Goal: Task Accomplishment & Management: Complete application form

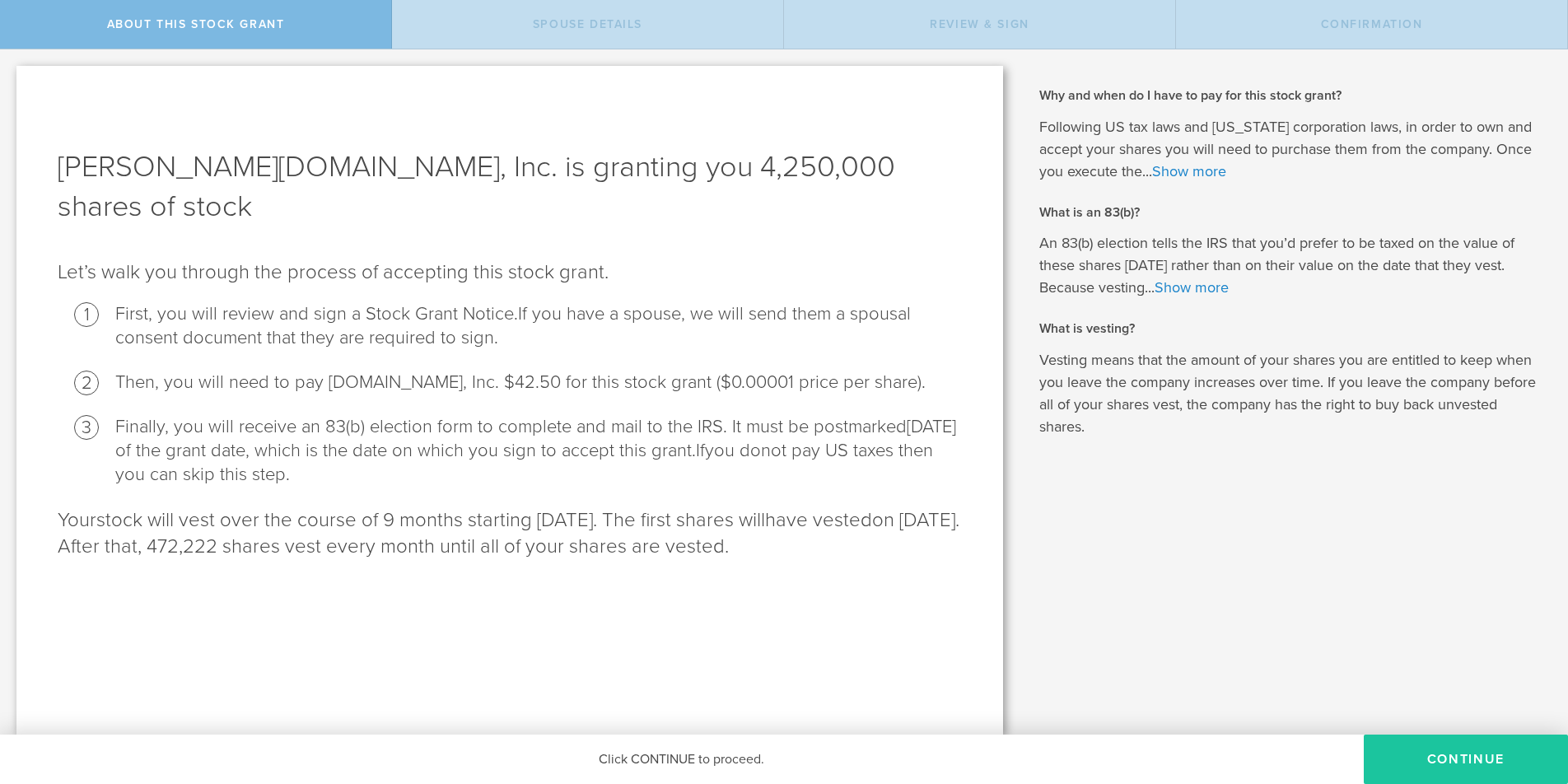
click at [1467, 750] on button "CONTINUE" at bounding box center [1466, 759] width 205 height 50
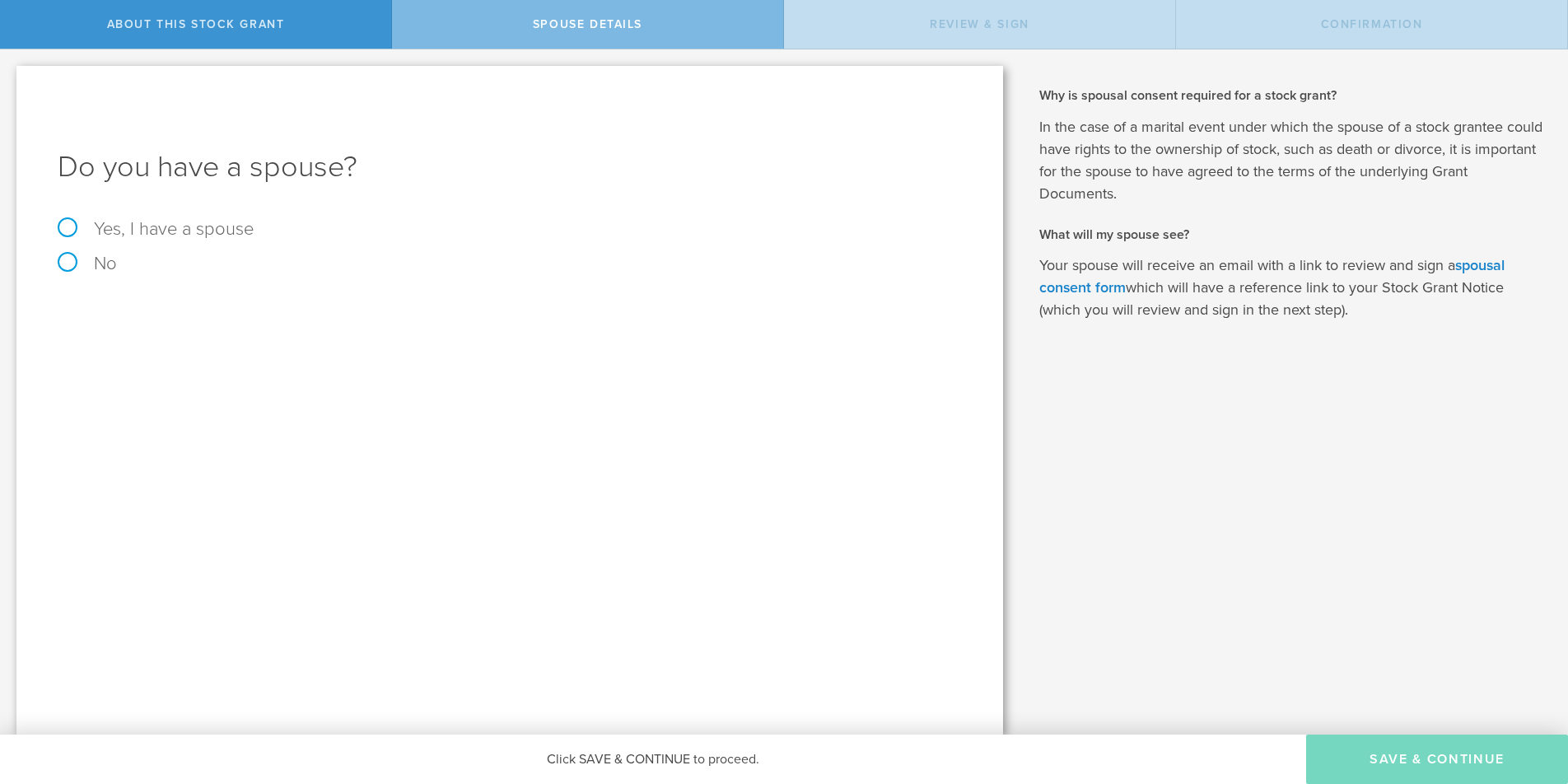
click at [69, 226] on label "Yes, I have a spouse" at bounding box center [510, 229] width 905 height 18
click at [11, 76] on input "Yes, I have a spouse" at bounding box center [6, 62] width 11 height 27
radio input "true"
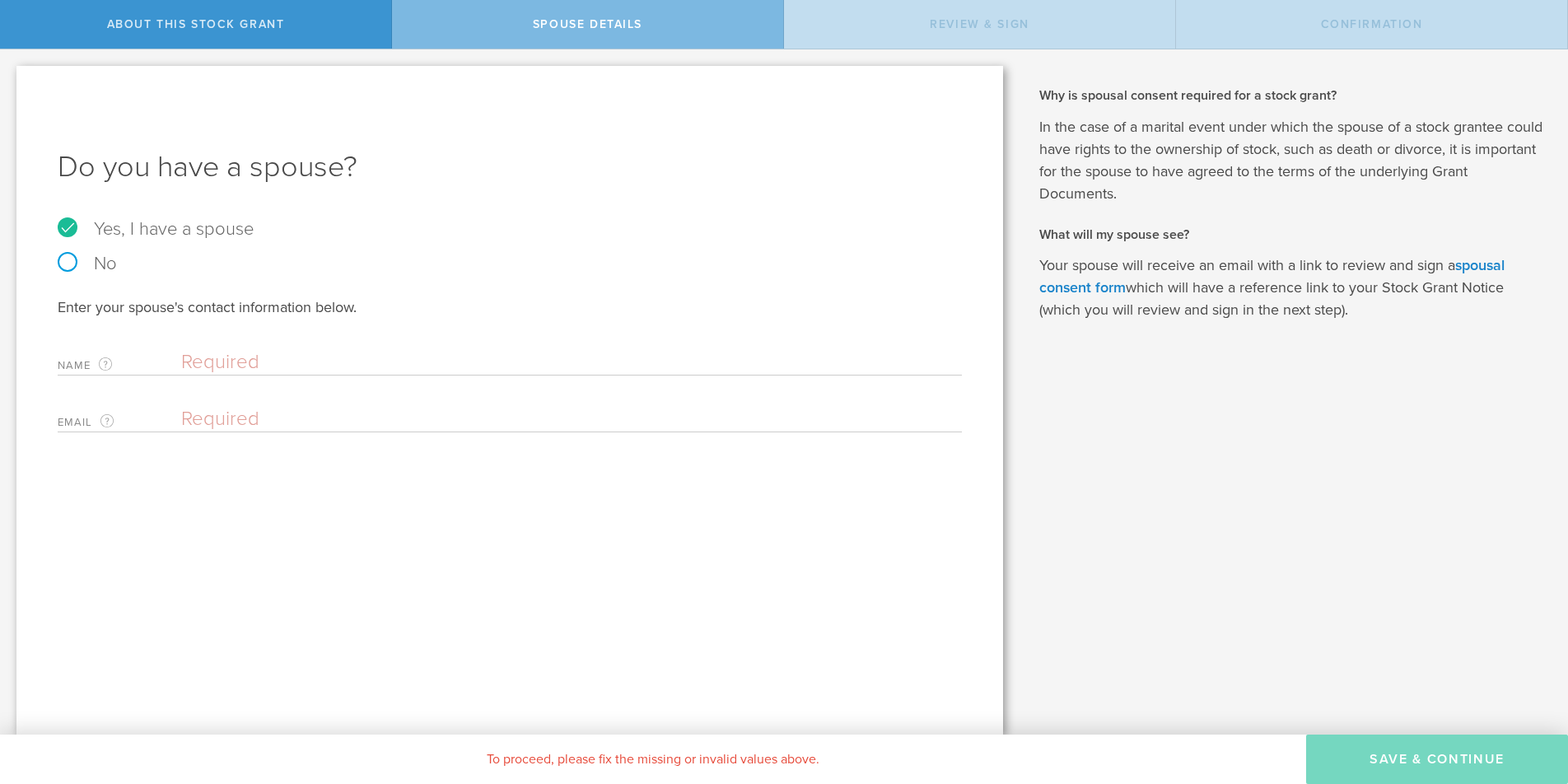
click at [201, 370] on input "text" at bounding box center [567, 362] width 773 height 25
type input "[PERSON_NAME]"
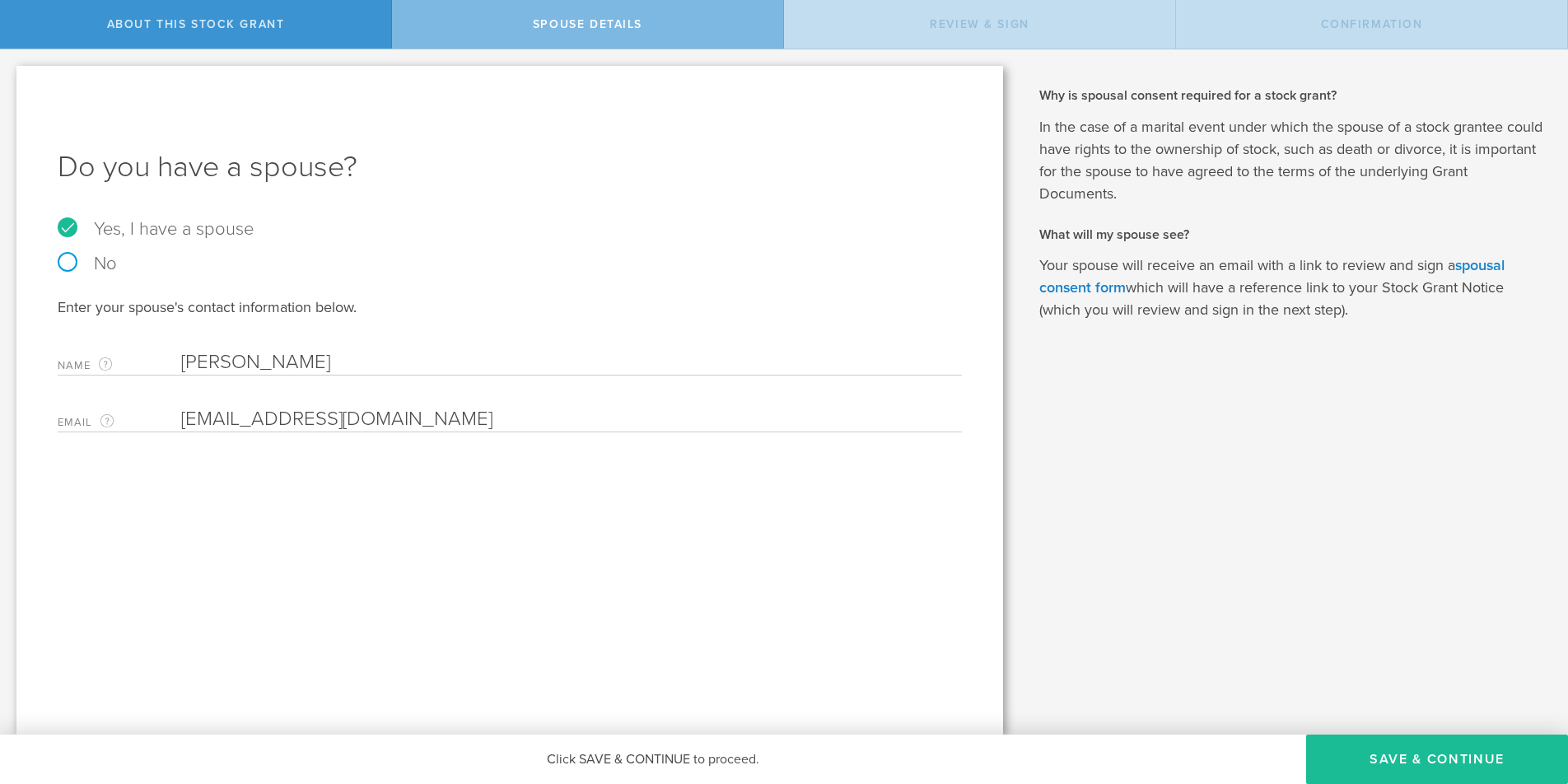
type input "[EMAIL_ADDRESS][DOMAIN_NAME]"
click at [1420, 756] on button "Save & Continue" at bounding box center [1437, 759] width 261 height 50
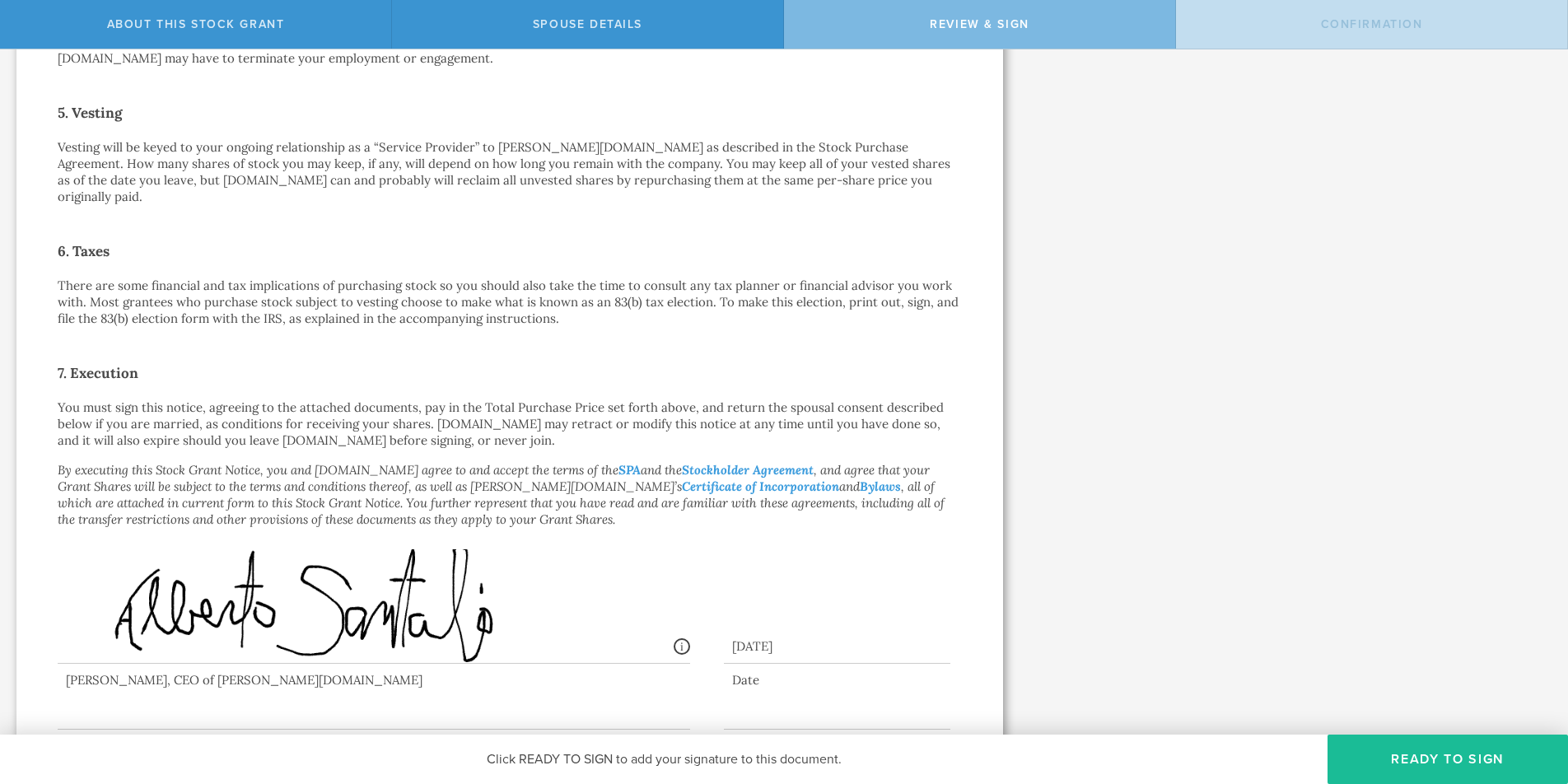
scroll to position [1019, 0]
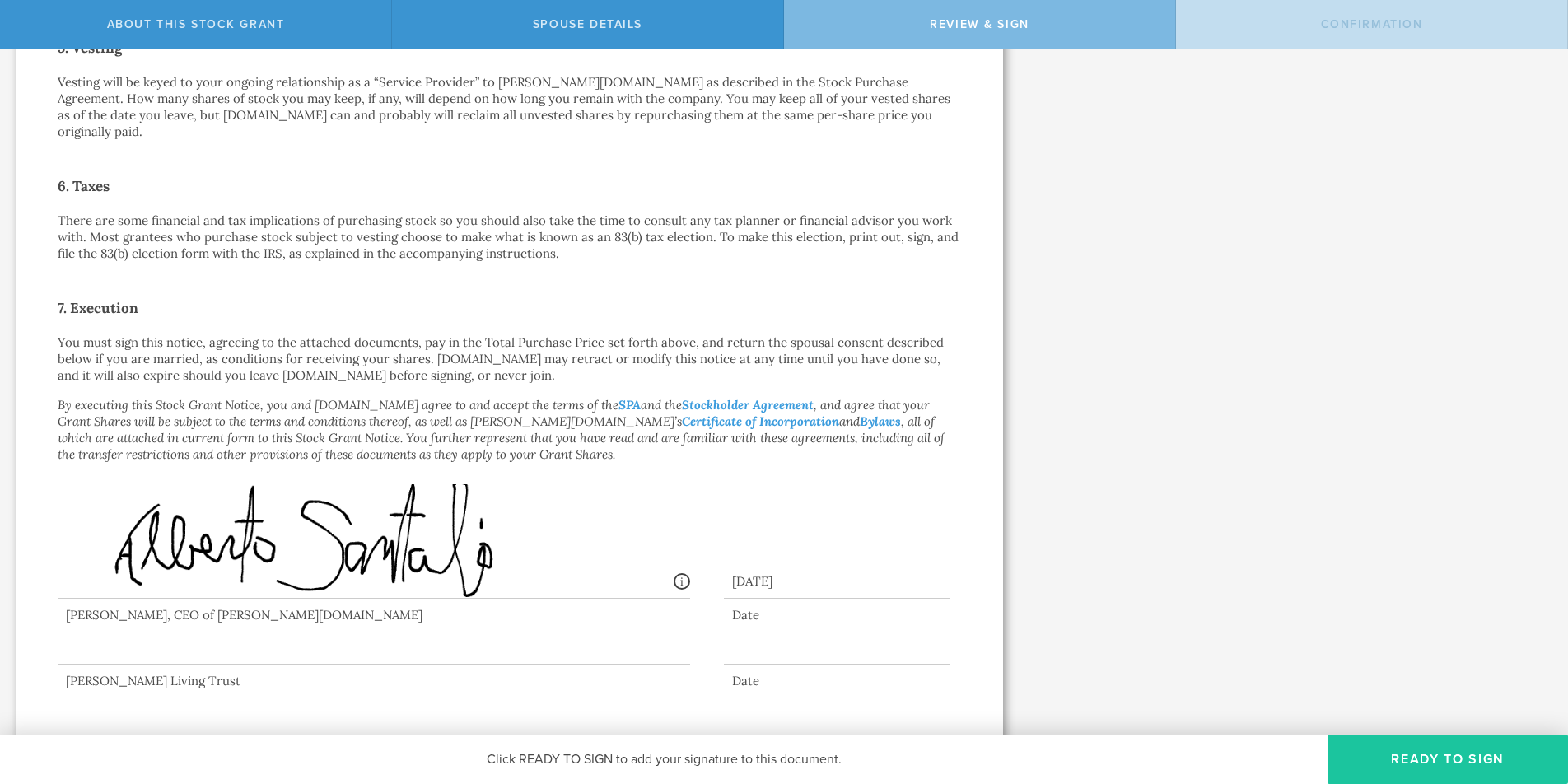
click at [1442, 753] on button "Ready to Sign" at bounding box center [1448, 759] width 240 height 50
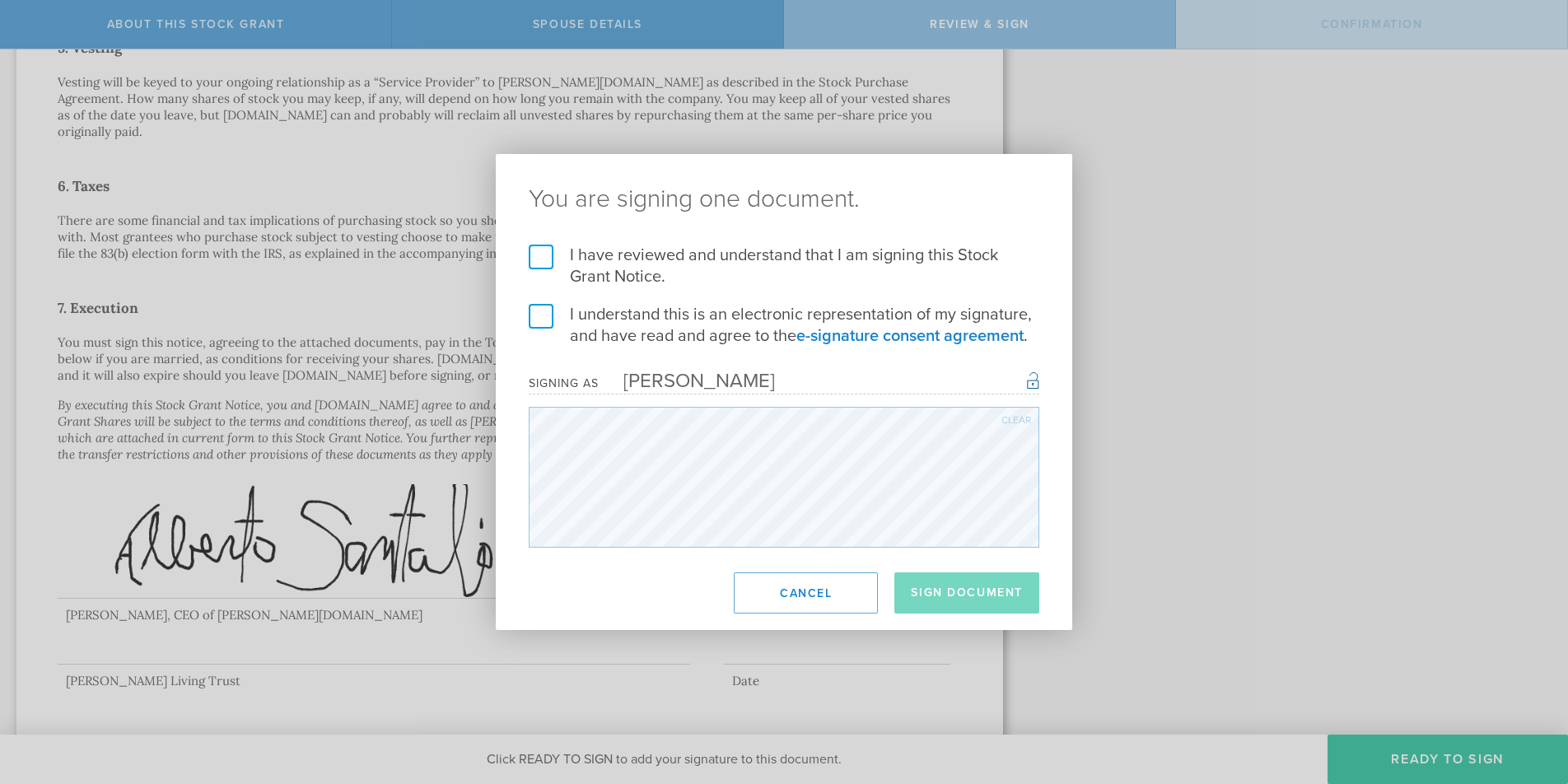
click at [536, 257] on label "I have reviewed and understand that I am signing this Stock Grant Notice." at bounding box center [784, 266] width 511 height 43
click at [0, 0] on input "I have reviewed and understand that I am signing this Stock Grant Notice." at bounding box center [0, 0] width 0 height 0
click at [540, 311] on label "I understand this is an electronic representation of my signature, and have rea…" at bounding box center [784, 325] width 511 height 43
click at [0, 0] on input "I understand this is an electronic representation of my signature, and have rea…" at bounding box center [0, 0] width 0 height 0
click at [978, 582] on button "Sign Document" at bounding box center [967, 592] width 145 height 41
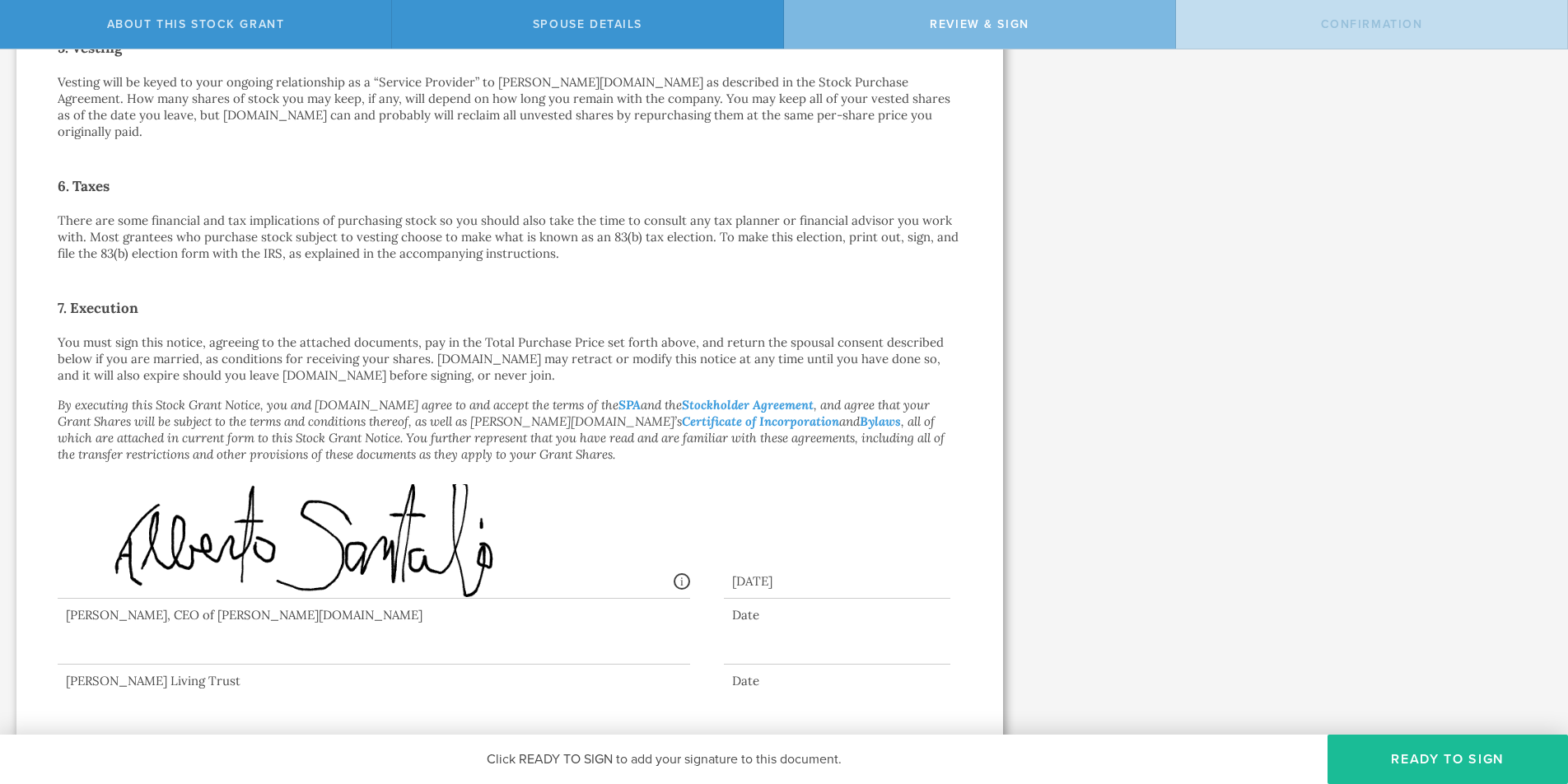
scroll to position [0, 0]
